Goal: Navigation & Orientation: Find specific page/section

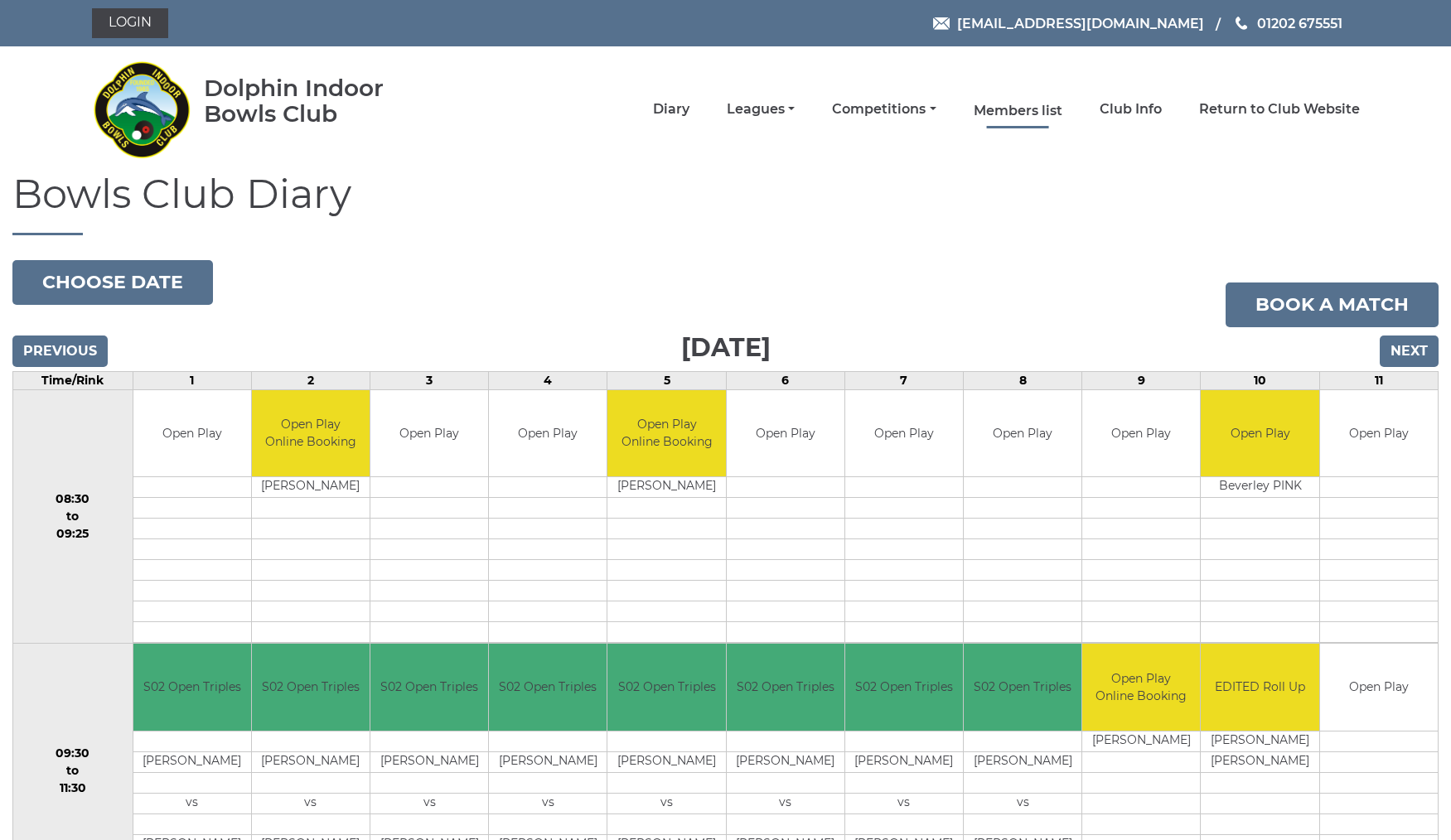
click at [1042, 109] on link "Members list" at bounding box center [1018, 111] width 88 height 19
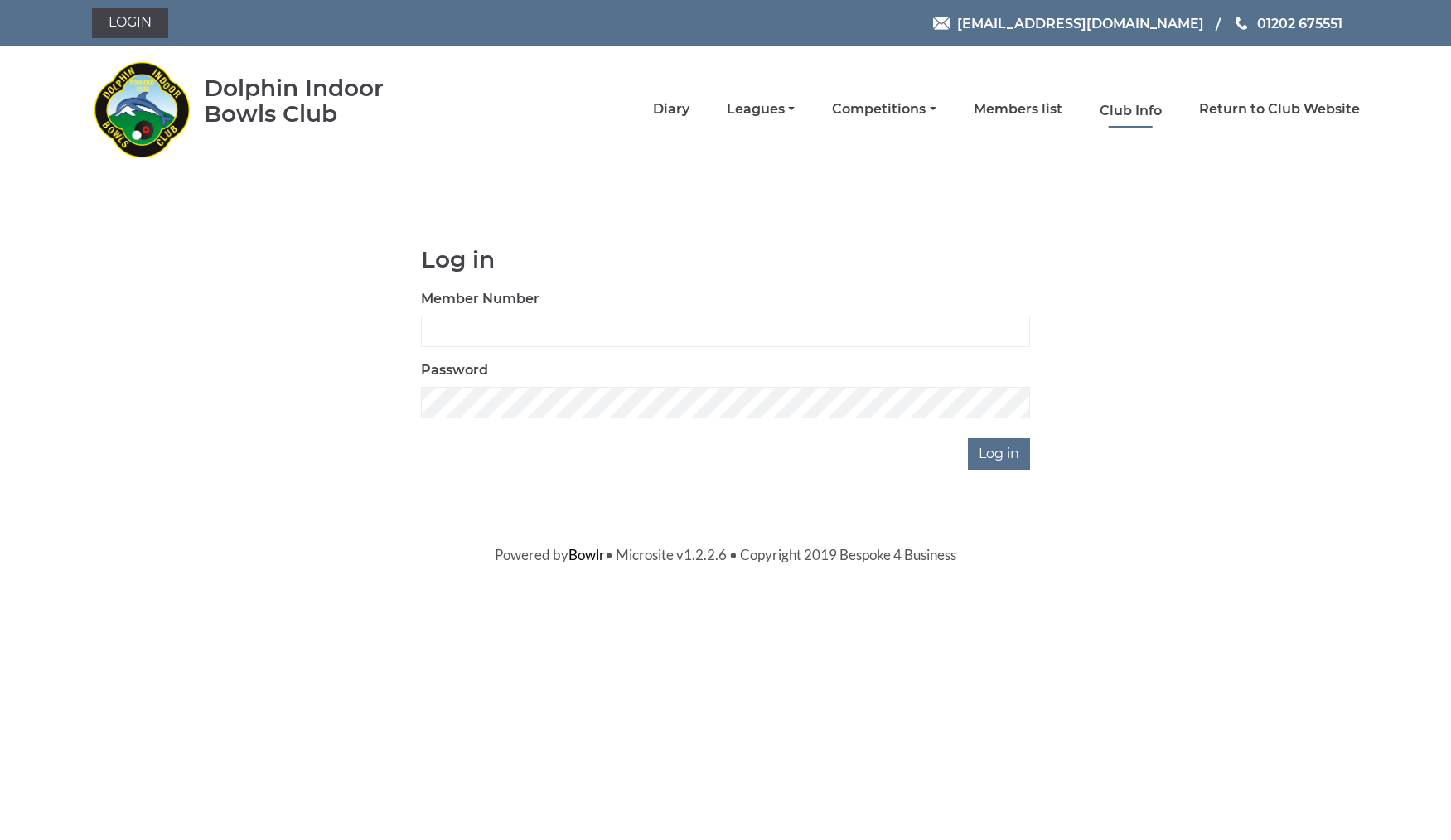
click at [1150, 115] on link "Club Info" at bounding box center [1130, 111] width 62 height 19
click at [1147, 107] on link "Club Info" at bounding box center [1130, 111] width 62 height 19
click at [795, 102] on link "Leagues" at bounding box center [760, 111] width 68 height 19
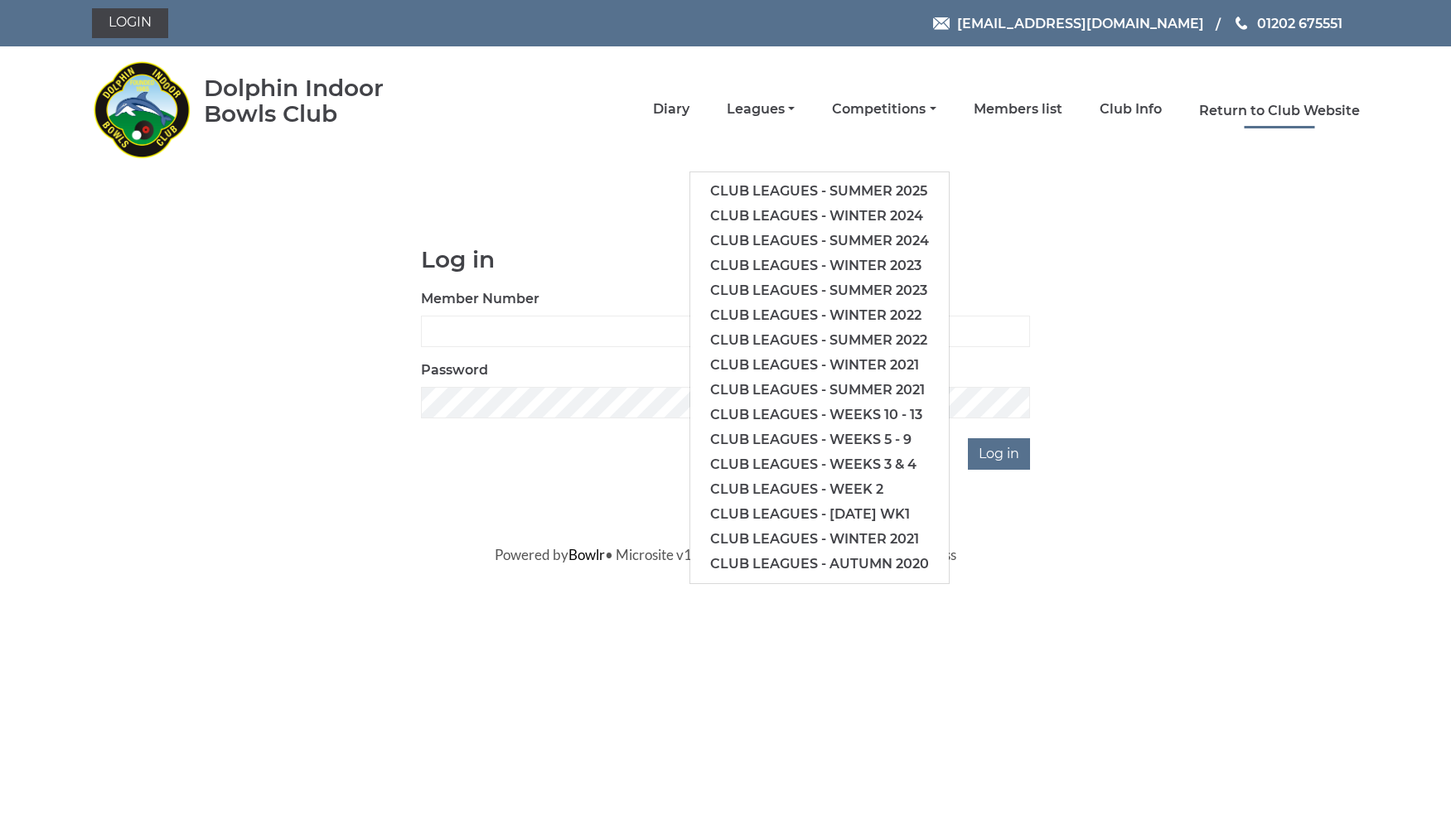
click at [1305, 112] on link "Return to Club Website" at bounding box center [1280, 111] width 161 height 19
